Goal: Information Seeking & Learning: Check status

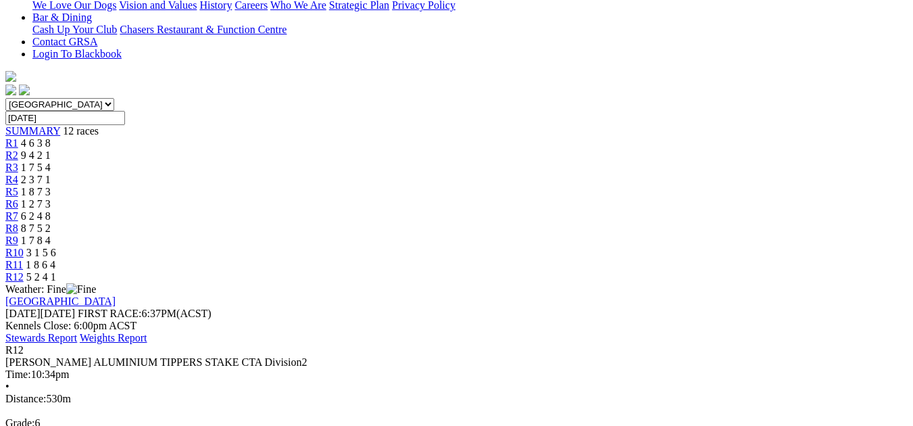
scroll to position [496, 0]
